Goal: Information Seeking & Learning: Stay updated

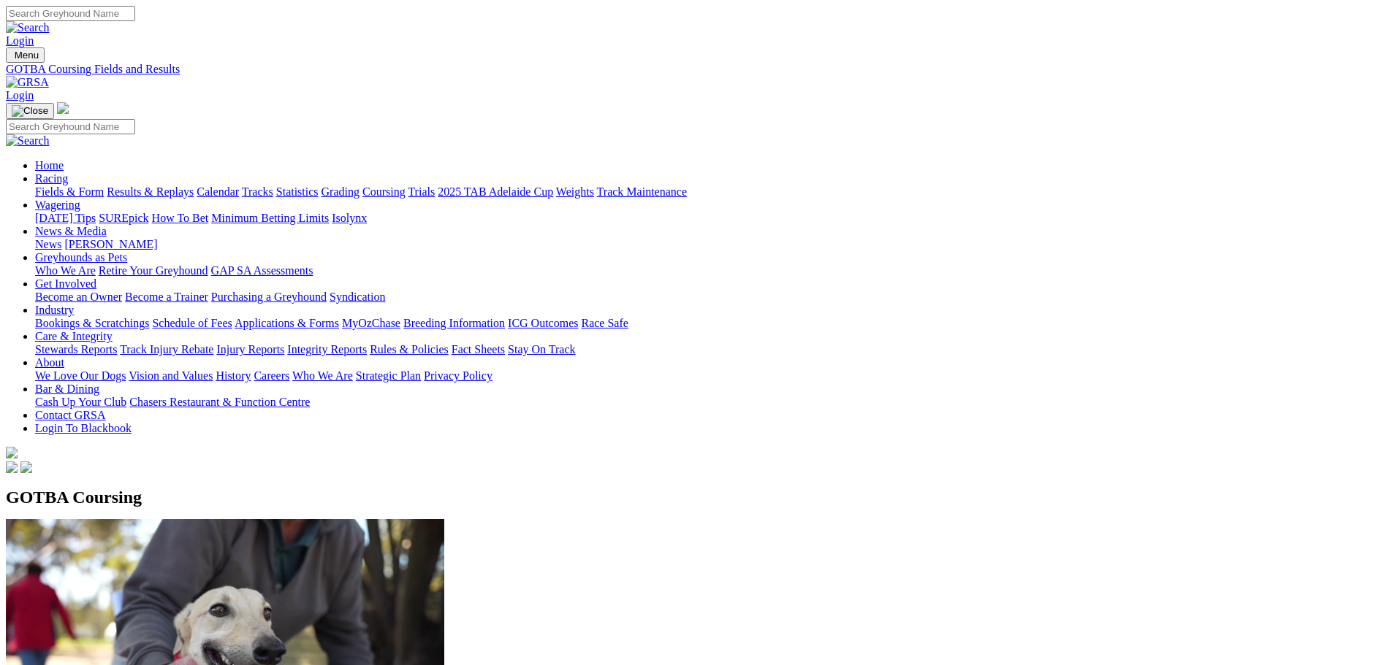
click at [104, 186] on link "Fields & Form" at bounding box center [69, 192] width 69 height 12
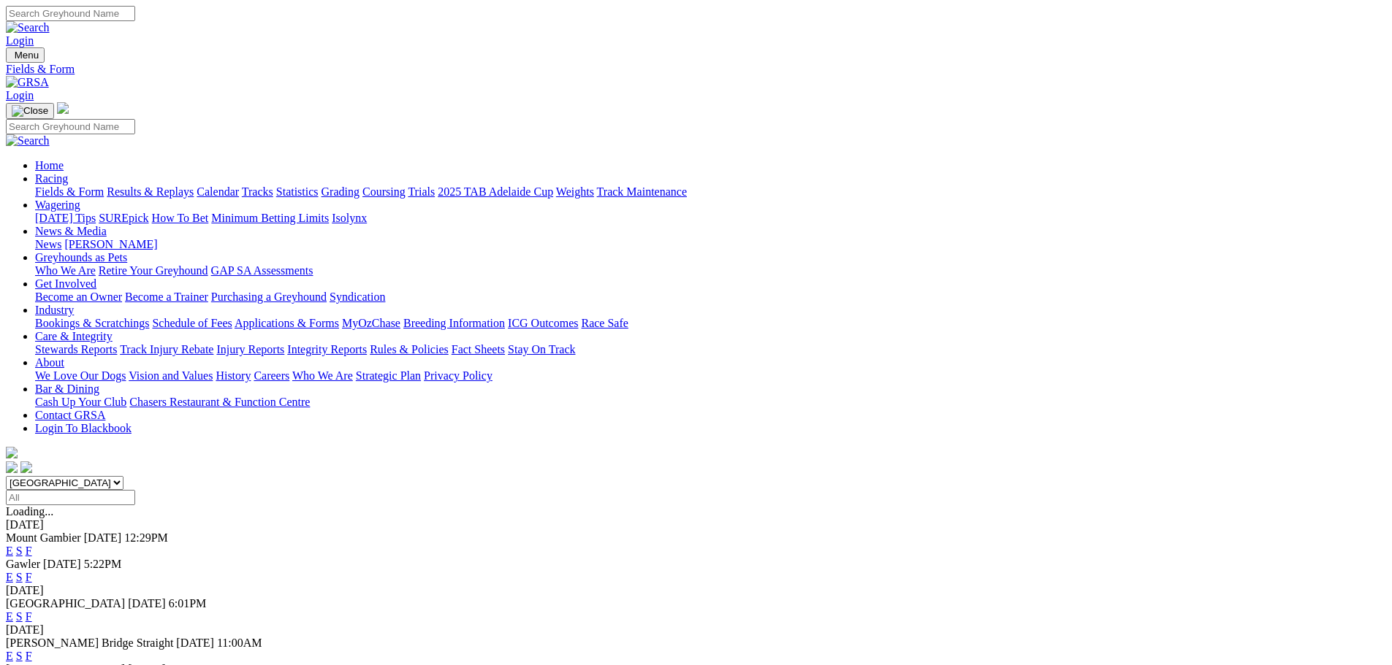
click at [405, 186] on link "Coursing" at bounding box center [383, 192] width 43 height 12
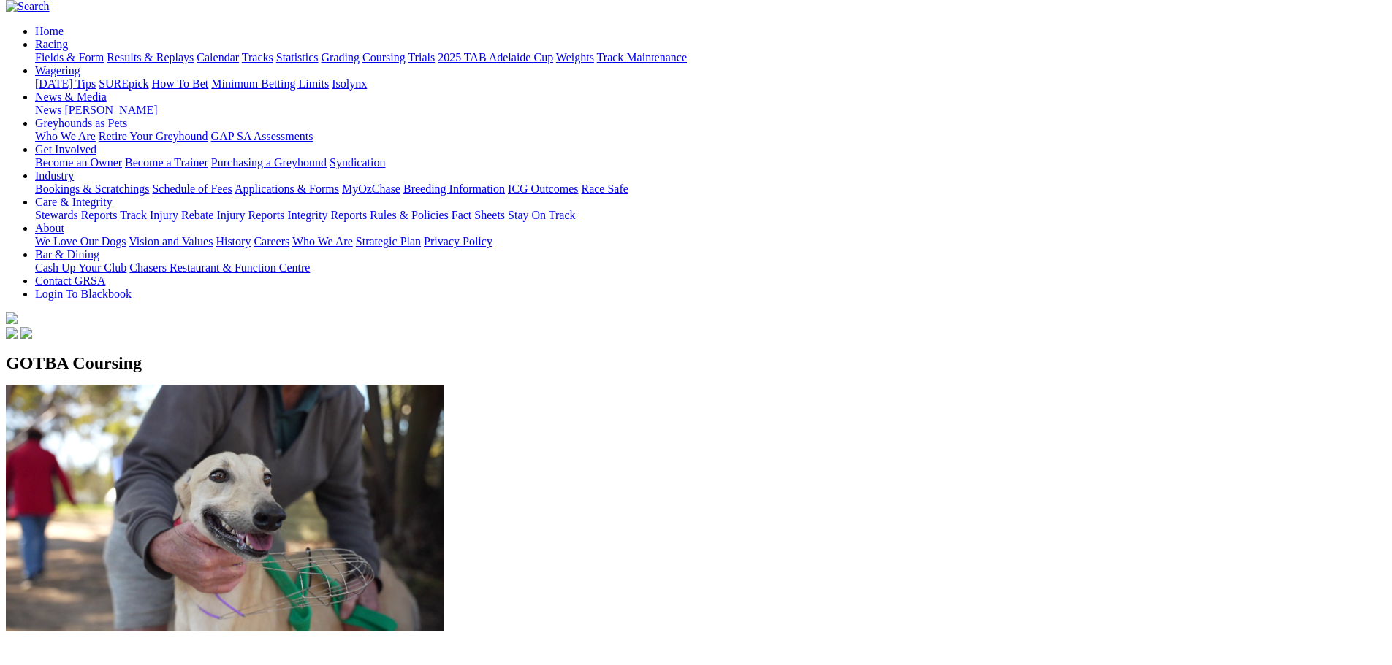
scroll to position [146, 0]
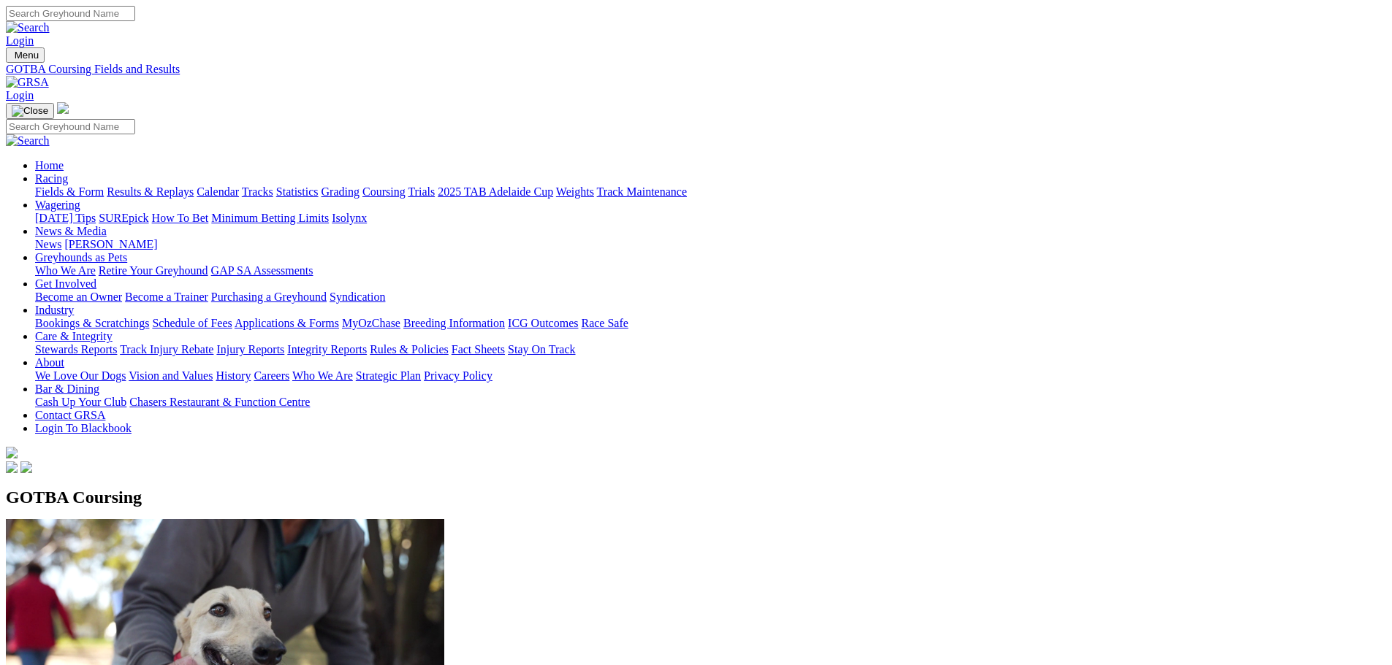
click at [107, 225] on link "News & Media" at bounding box center [71, 231] width 72 height 12
click at [96, 212] on link "[DATE] Tips" at bounding box center [65, 218] width 61 height 12
